Goal: Information Seeking & Learning: Find contact information

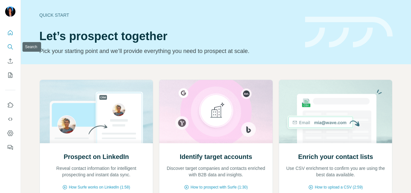
click at [8, 44] on icon "Search" at bounding box center [10, 47] width 6 height 6
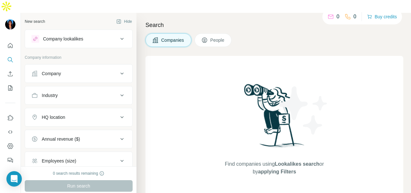
click at [55, 67] on button "Company" at bounding box center [78, 73] width 107 height 15
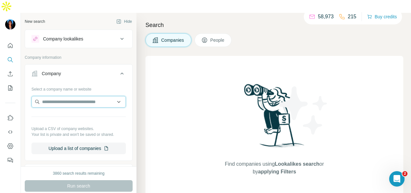
drag, startPoint x: 57, startPoint y: 74, endPoint x: 63, endPoint y: 91, distance: 18.0
click at [63, 96] on input "text" at bounding box center [78, 102] width 94 height 12
paste input "**********"
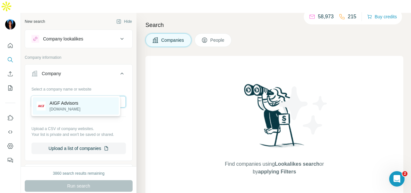
type input "**********"
click at [99, 99] on div "AIGF Advisors [DOMAIN_NAME]" at bounding box center [76, 105] width 86 height 17
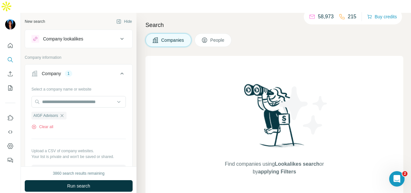
click at [225, 33] on button "People" at bounding box center [213, 39] width 37 height 13
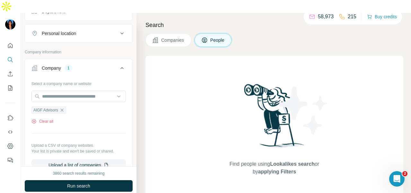
scroll to position [64, 0]
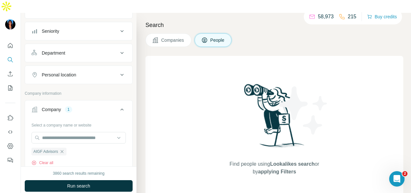
click at [100, 50] on div "Department" at bounding box center [74, 53] width 87 height 6
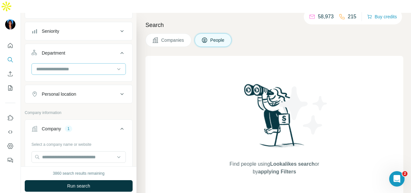
click at [103, 66] on input at bounding box center [75, 69] width 79 height 7
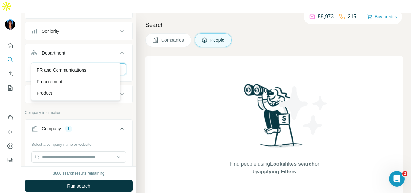
type input "**"
click at [105, 64] on div "PR and Communications" at bounding box center [76, 70] width 86 height 12
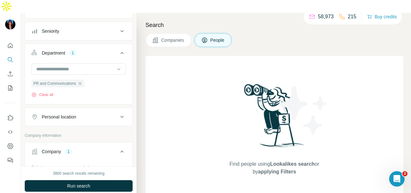
drag, startPoint x: 111, startPoint y: 171, endPoint x: 104, endPoint y: 170, distance: 6.6
click at [108, 180] on button "Run search" at bounding box center [79, 186] width 108 height 12
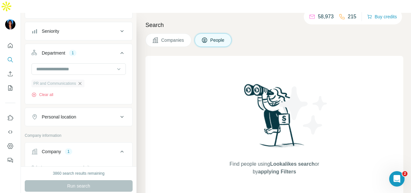
click at [79, 81] on icon "button" at bounding box center [79, 83] width 5 height 5
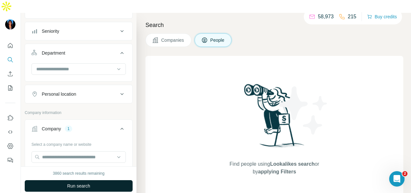
click at [109, 180] on button "Run search" at bounding box center [79, 186] width 108 height 12
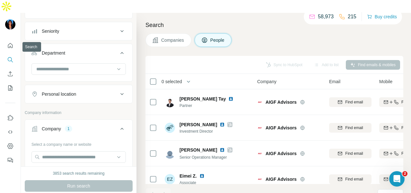
click at [11, 57] on icon "Search" at bounding box center [10, 60] width 6 height 6
click at [9, 42] on icon "Quick start" at bounding box center [10, 45] width 6 height 6
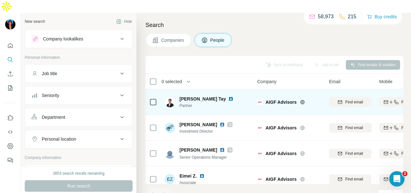
click at [228, 96] on img at bounding box center [230, 98] width 5 height 5
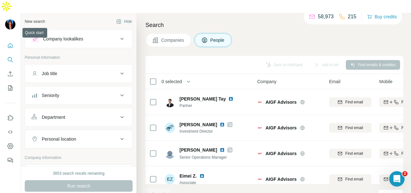
click at [9, 42] on icon "Quick start" at bounding box center [10, 45] width 6 height 6
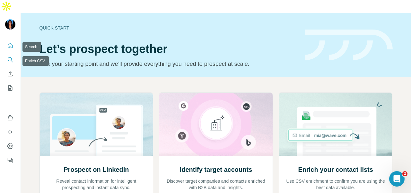
click at [8, 57] on icon "Search" at bounding box center [10, 60] width 6 height 6
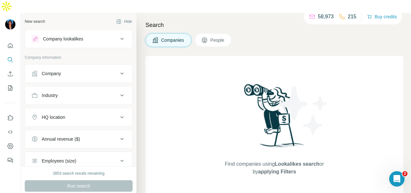
click at [71, 70] on div "Company" at bounding box center [74, 73] width 87 height 6
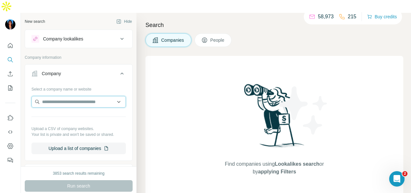
click at [69, 96] on input "text" at bounding box center [78, 102] width 94 height 12
paste input "**********"
click at [109, 96] on input "**********" at bounding box center [78, 102] width 94 height 12
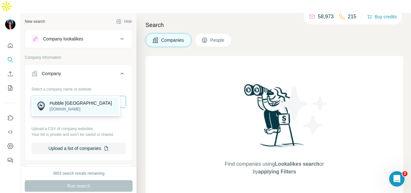
type input "**********"
click at [103, 103] on div "Hubble Singapore [DOMAIN_NAME]" at bounding box center [76, 105] width 86 height 17
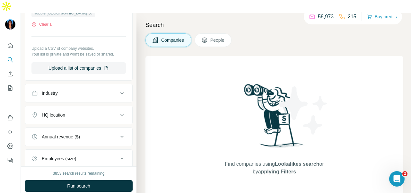
scroll to position [129, 0]
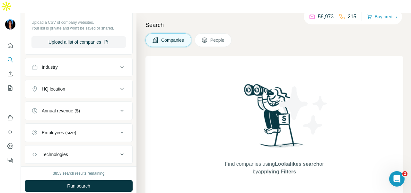
click at [207, 33] on button "People" at bounding box center [213, 39] width 37 height 13
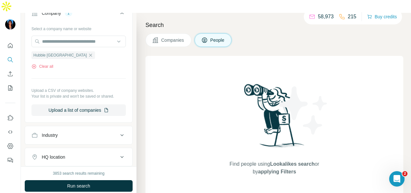
scroll to position [32, 0]
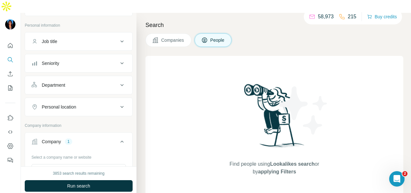
click at [78, 82] on div "Department" at bounding box center [74, 85] width 87 height 6
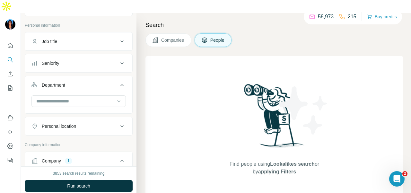
click at [80, 98] on input at bounding box center [75, 101] width 79 height 7
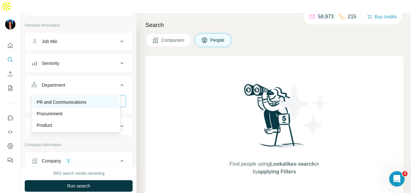
type input "**"
click at [97, 100] on div "PR and Communications" at bounding box center [76, 102] width 78 height 6
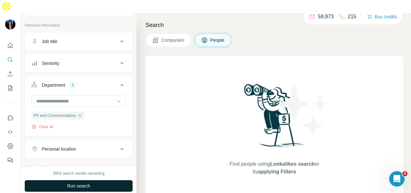
click at [120, 180] on button "Run search" at bounding box center [79, 186] width 108 height 12
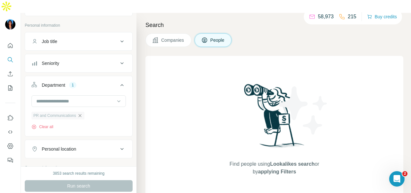
click at [81, 114] on icon "button" at bounding box center [79, 115] width 3 height 3
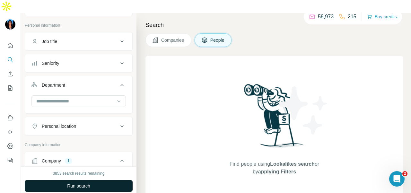
click at [113, 180] on button "Run search" at bounding box center [79, 186] width 108 height 12
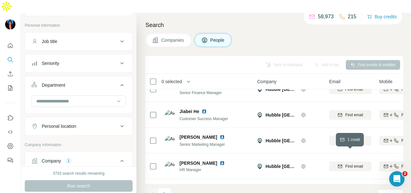
scroll to position [353, 0]
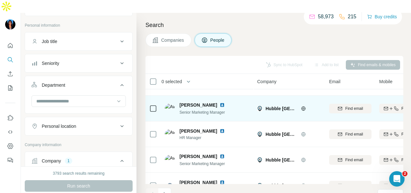
click at [220, 103] on img at bounding box center [222, 105] width 5 height 5
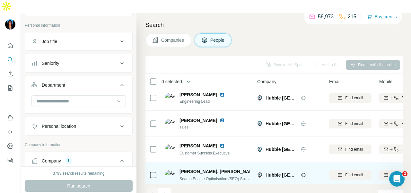
scroll to position [1449, 0]
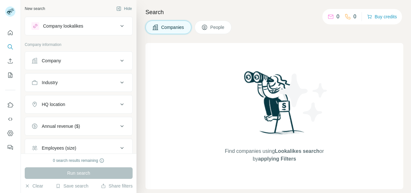
click at [41, 56] on button "Company" at bounding box center [78, 60] width 107 height 15
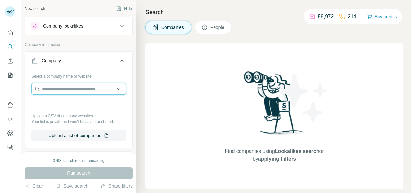
click at [50, 91] on input "text" at bounding box center [78, 89] width 94 height 12
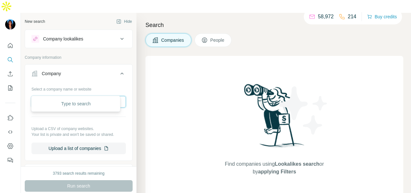
paste input "**********"
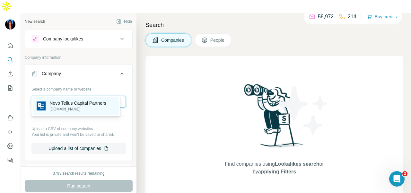
type input "**********"
click at [72, 108] on p "novotellus.com" at bounding box center [77, 109] width 57 height 6
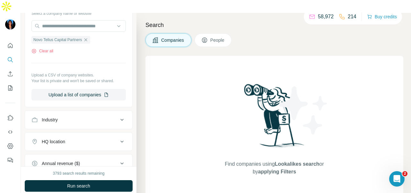
scroll to position [96, 0]
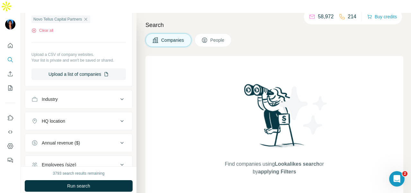
click at [210, 33] on button "People" at bounding box center [213, 39] width 37 height 13
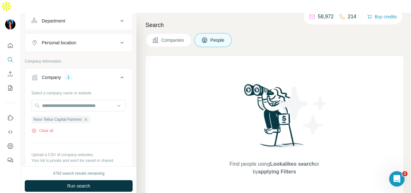
scroll to position [49, 0]
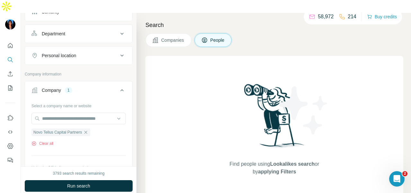
scroll to position [64, 0]
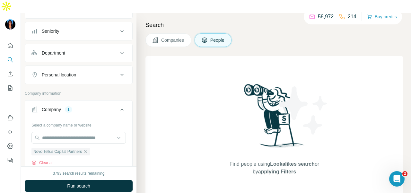
click at [97, 45] on button "Department" at bounding box center [78, 52] width 107 height 15
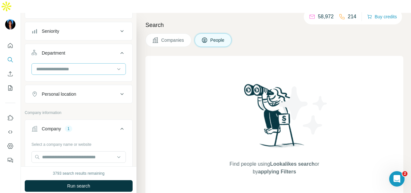
click at [88, 64] on div at bounding box center [75, 69] width 79 height 11
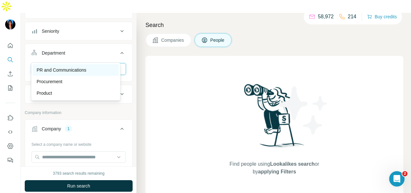
type input "**"
click at [67, 70] on p "PR and Communications" at bounding box center [62, 70] width 50 height 6
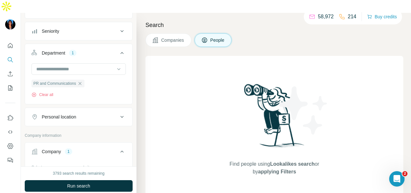
click at [99, 167] on div "3793 search results remaining Run search Clear Save search Share filters" at bounding box center [79, 186] width 116 height 40
click at [99, 180] on button "Run search" at bounding box center [79, 186] width 108 height 12
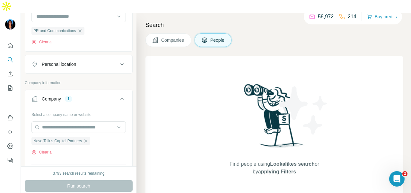
scroll to position [64, 0]
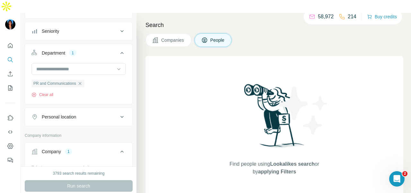
click at [81, 81] on icon "button" at bounding box center [79, 83] width 5 height 5
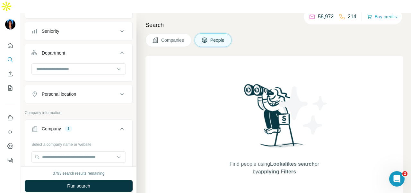
click at [74, 167] on div "3793 search results remaining Run search Clear Save search Share filters" at bounding box center [79, 186] width 116 height 40
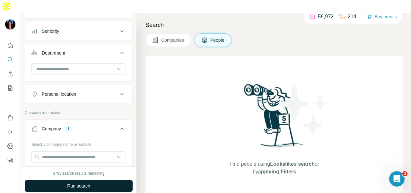
click at [75, 180] on button "Run search" at bounding box center [79, 186] width 108 height 12
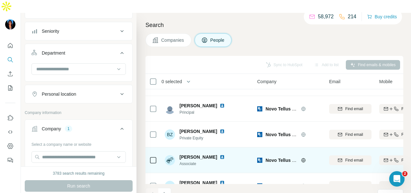
scroll to position [164, 0]
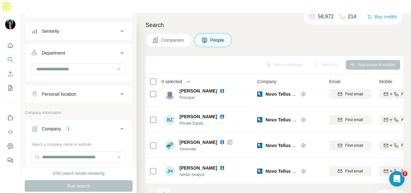
click at [166, 191] on icon "Navigate to next page" at bounding box center [165, 194] width 6 height 6
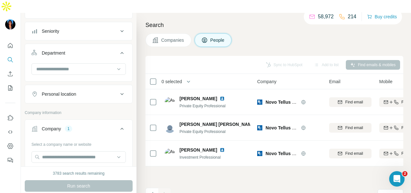
scroll to position [0, 0]
click at [145, 181] on div "Search Companies People Sync to HubSpot Add to list Find emails & mobiles 0 sel…" at bounding box center [274, 109] width 275 height 193
click at [155, 191] on icon "Navigate to previous page" at bounding box center [152, 194] width 6 height 6
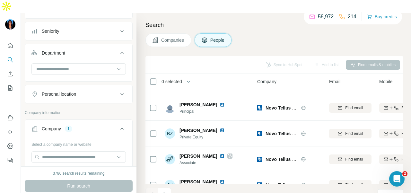
scroll to position [164, 0]
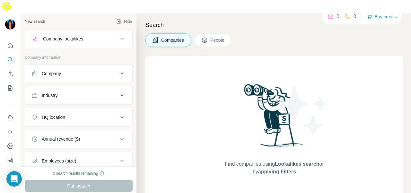
click at [66, 66] on button "Company" at bounding box center [78, 73] width 107 height 15
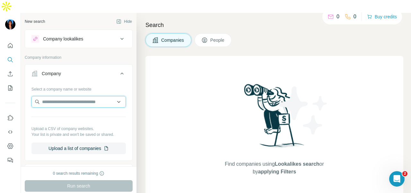
click at [64, 96] on input "text" at bounding box center [78, 102] width 94 height 12
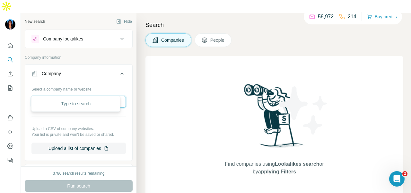
paste input "**********"
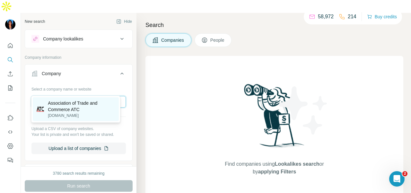
type input "**********"
click at [95, 109] on p "Association of Trade and Commerce ATC" at bounding box center [81, 106] width 67 height 13
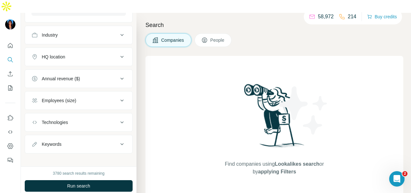
scroll to position [32, 0]
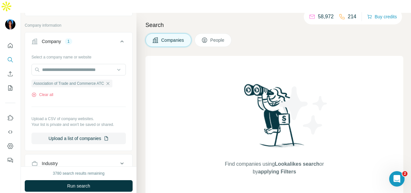
click at [219, 37] on span "People" at bounding box center [217, 40] width 15 height 6
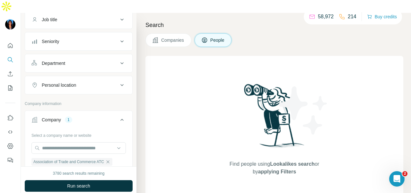
scroll to position [64, 0]
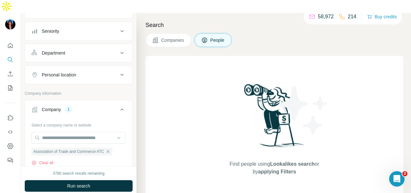
click at [84, 50] on div "Department" at bounding box center [74, 53] width 87 height 6
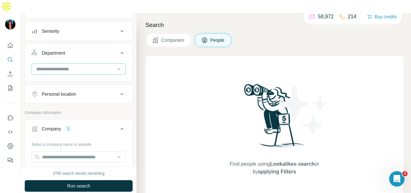
click at [83, 66] on input at bounding box center [75, 69] width 79 height 7
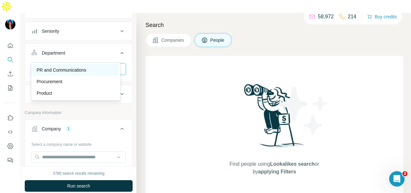
type input "**"
click at [94, 71] on div "PR and Communications" at bounding box center [76, 70] width 78 height 6
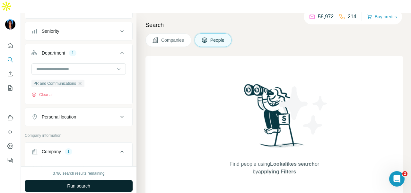
click at [103, 180] on button "Run search" at bounding box center [79, 186] width 108 height 12
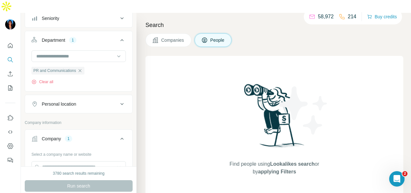
scroll to position [96, 0]
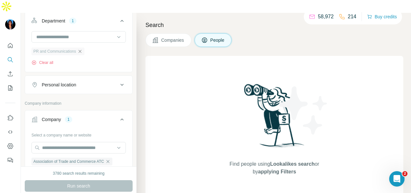
click at [81, 49] on icon "button" at bounding box center [79, 51] width 5 height 5
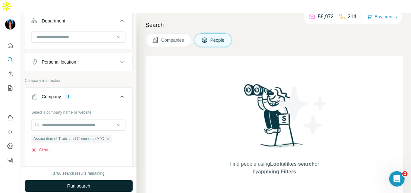
click at [109, 180] on button "Run search" at bounding box center [79, 186] width 108 height 12
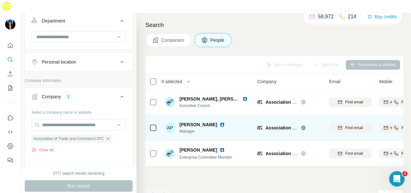
click at [220, 122] on img at bounding box center [222, 124] width 5 height 5
